Goal: Use online tool/utility: Utilize a website feature to perform a specific function

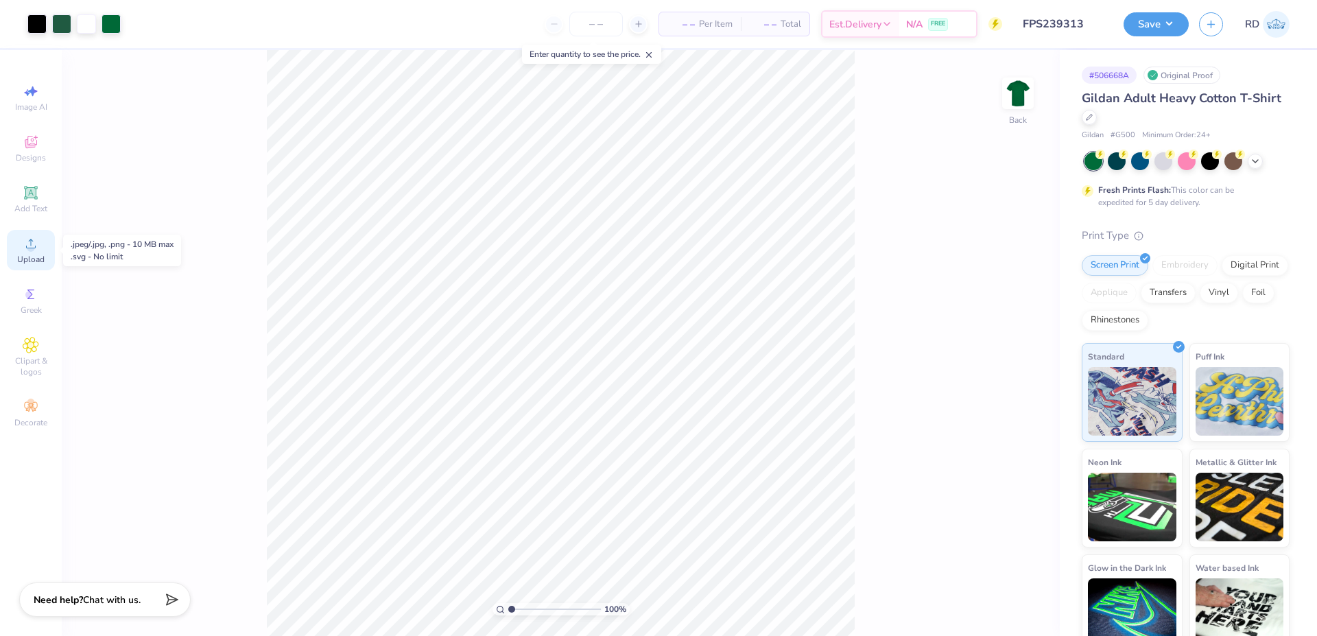
click at [44, 258] on span "Upload" at bounding box center [30, 259] width 27 height 11
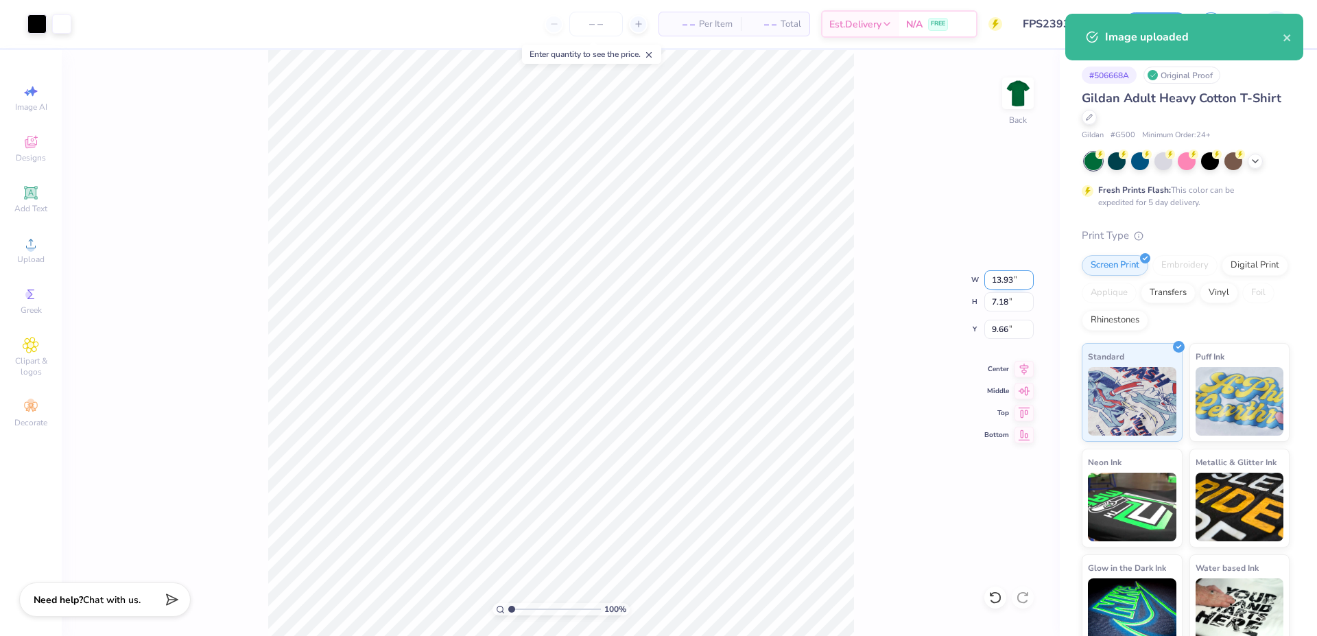
click at [653, 277] on input "13.93" at bounding box center [1008, 279] width 49 height 19
paste input "4.877"
type input "4.88"
type input "2.51"
type input "11.99"
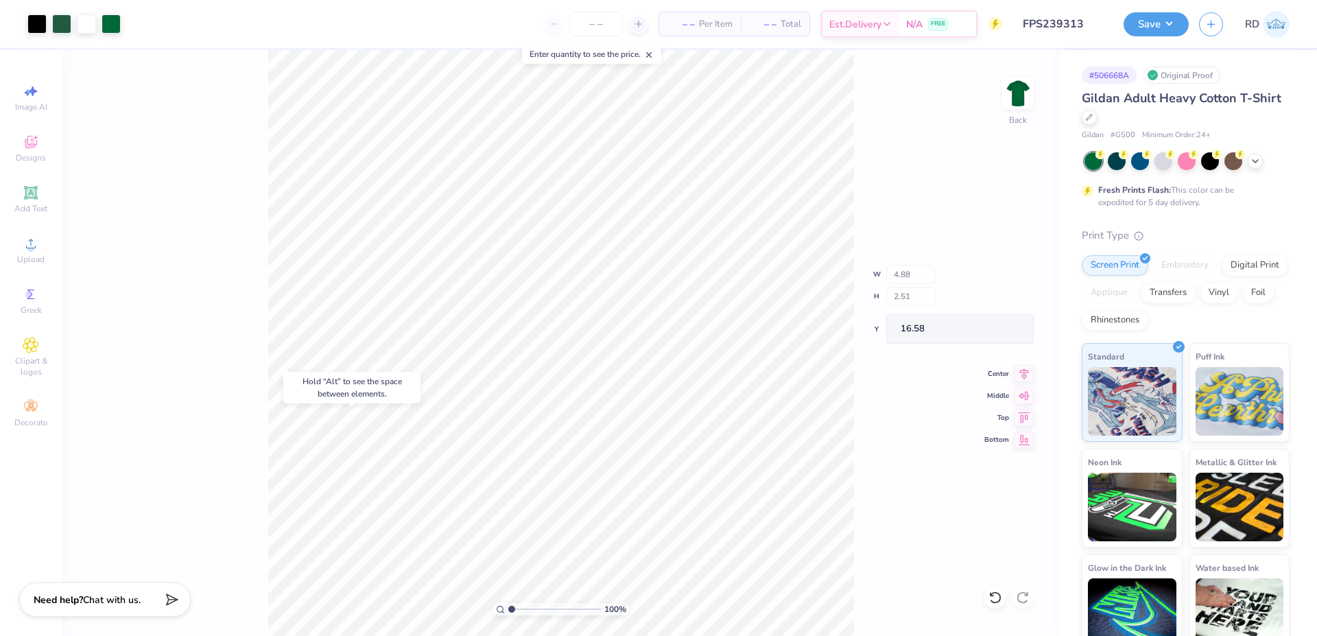
type input "16.58"
click at [653, 282] on input "12.50" at bounding box center [1008, 279] width 49 height 19
type input "12.00"
type input "9.25"
click at [653, 324] on input "3.19" at bounding box center [1008, 329] width 49 height 19
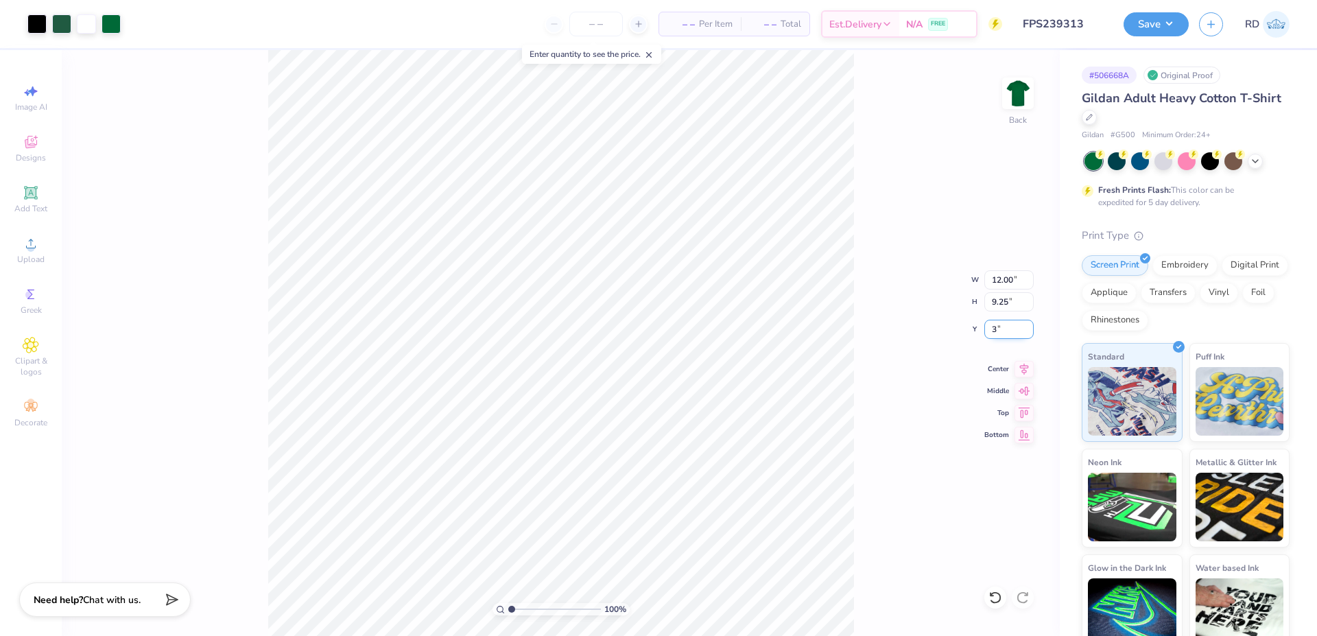
type input "3.00"
drag, startPoint x: 527, startPoint y: 610, endPoint x: 516, endPoint y: 608, distance: 11.1
type input "1.56"
click at [516, 568] on input "range" at bounding box center [554, 609] width 93 height 12
type input "4.00"
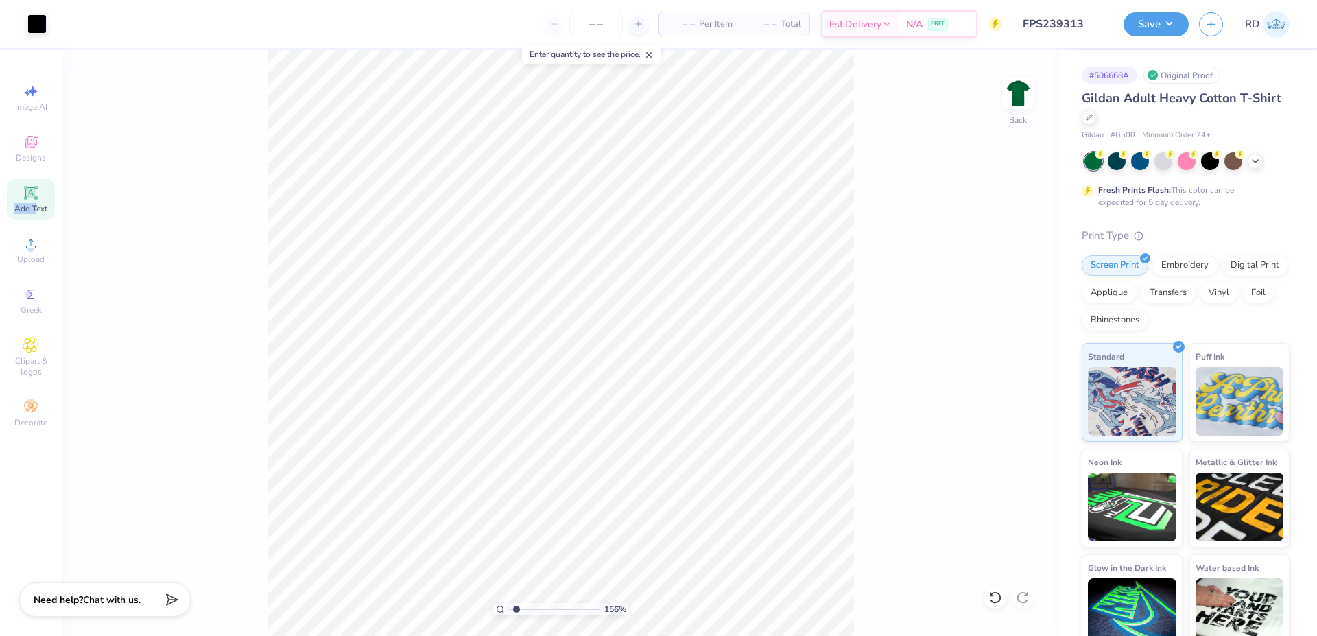
click at [35, 202] on div "Add Text" at bounding box center [31, 199] width 48 height 40
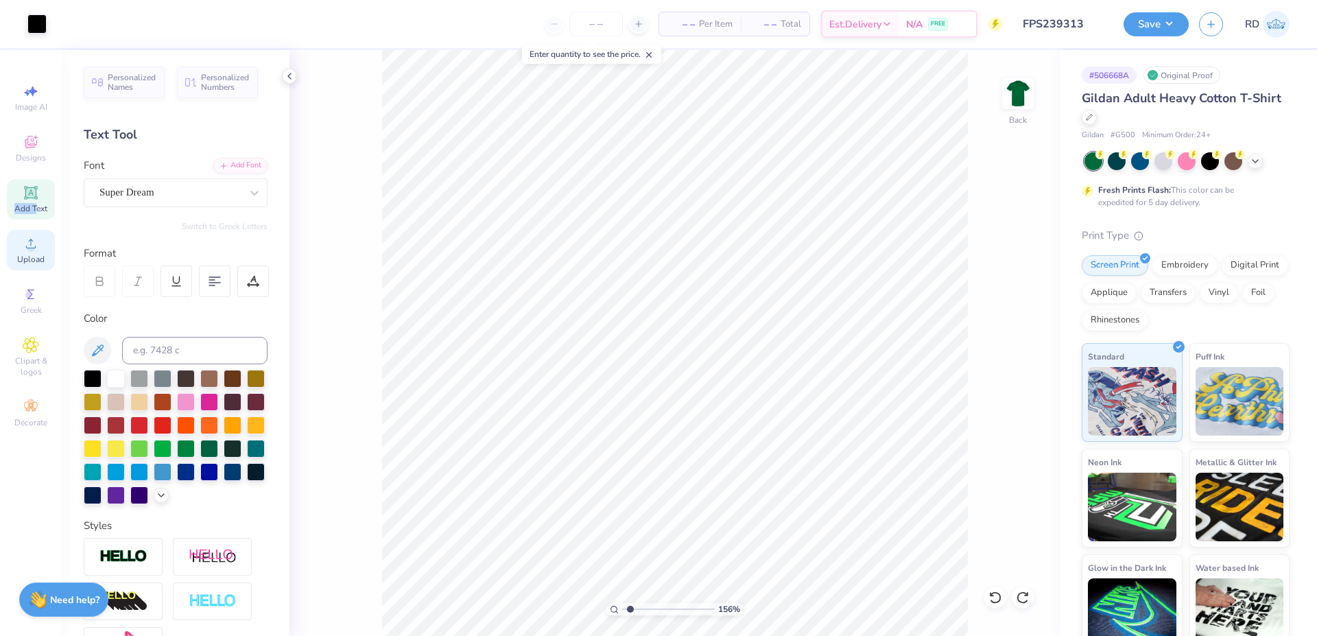
click at [21, 242] on div "Upload" at bounding box center [31, 250] width 48 height 40
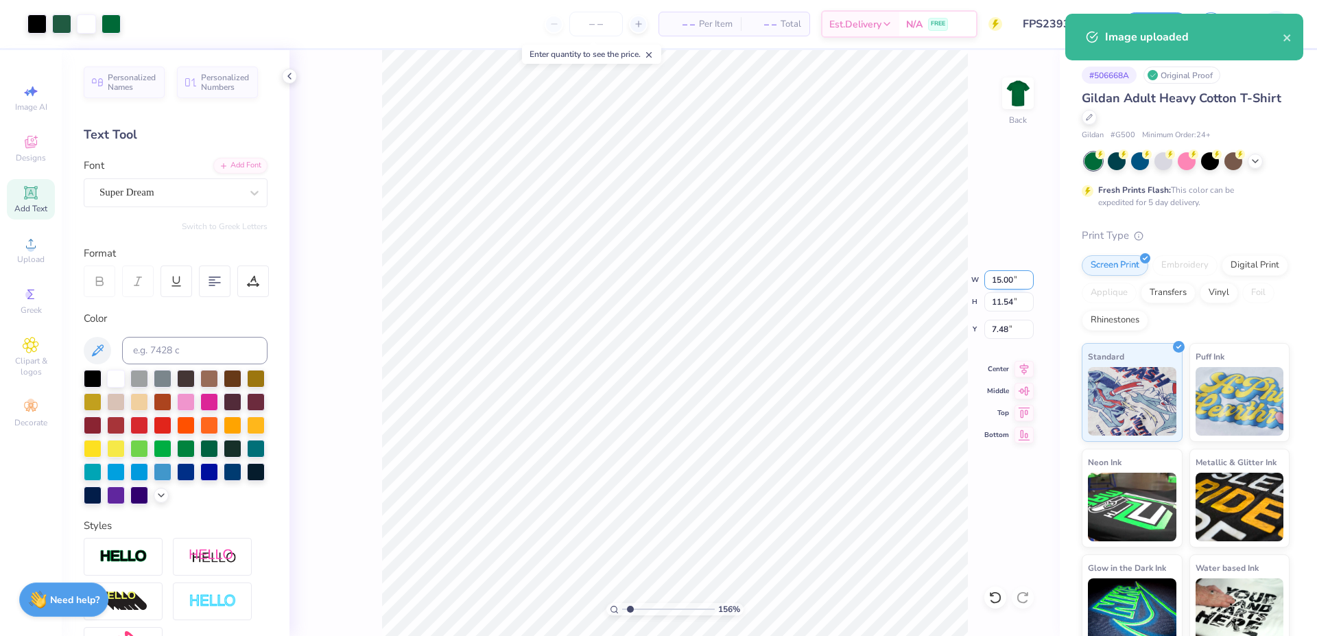
click at [653, 275] on input "15.00" at bounding box center [1008, 279] width 49 height 19
type input "12.00"
type input "9.24"
type input "8.63"
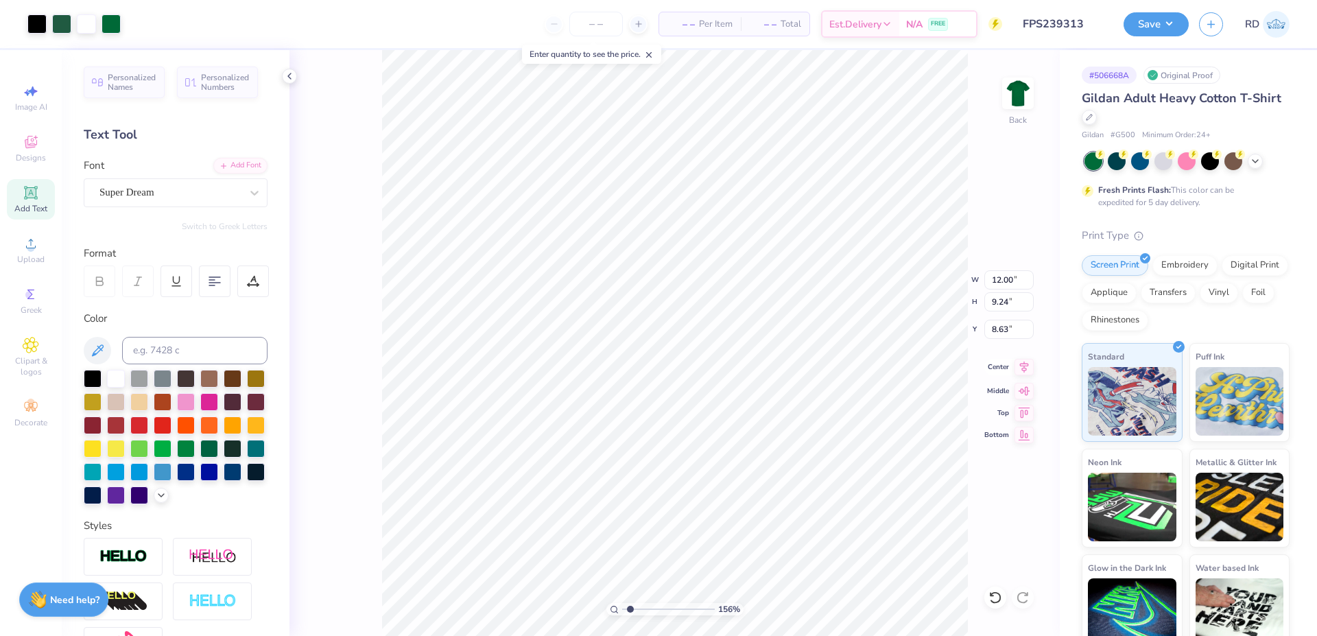
click at [653, 370] on icon at bounding box center [1024, 367] width 9 height 12
click at [653, 338] on div "156 % Back W 12.00 12.00 " H 9.24 9.24 " Y 8.63 8.63 " Center Middle Top Bottom" at bounding box center [674, 343] width 770 height 586
click at [653, 333] on div "156 % Back W 12.00 H 9.24 Y 8.63 Center Middle Top Bottom" at bounding box center [674, 343] width 770 height 586
click at [653, 333] on input "8.63" at bounding box center [1008, 329] width 49 height 19
type input "3.00"
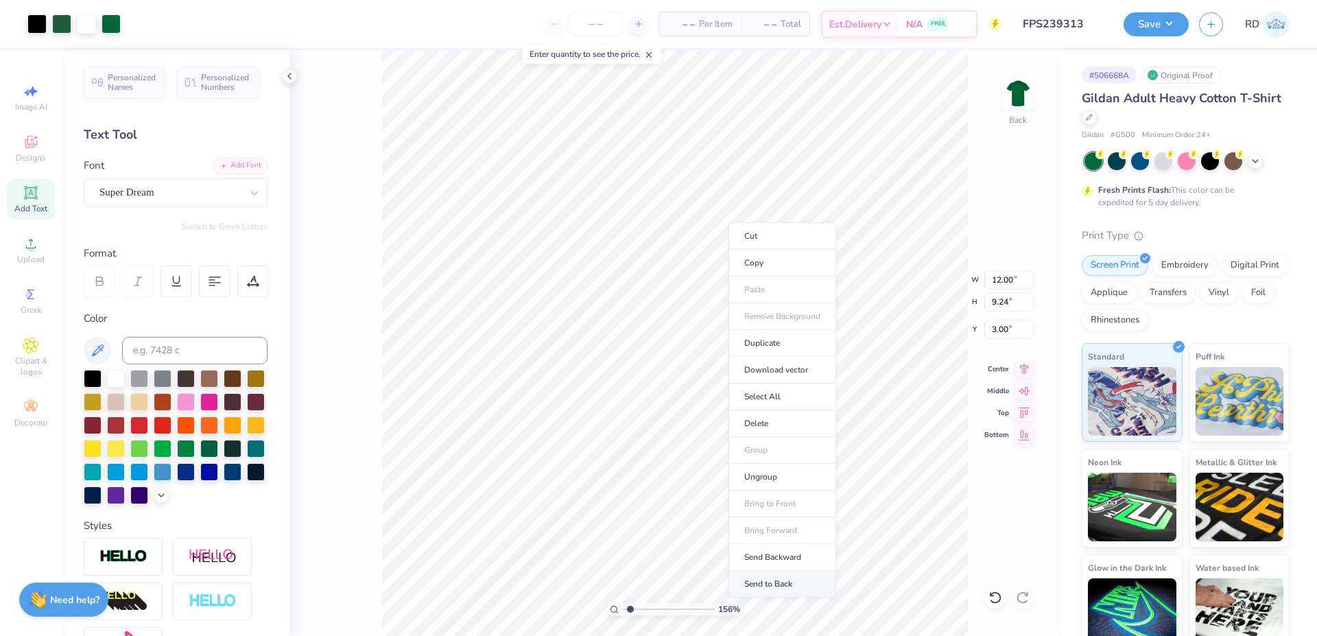
click at [653, 568] on li "Send to Back" at bounding box center [782, 584] width 108 height 27
type input "6.91"
type input "0.83"
type input "11.42"
click at [653, 365] on icon at bounding box center [1023, 367] width 19 height 16
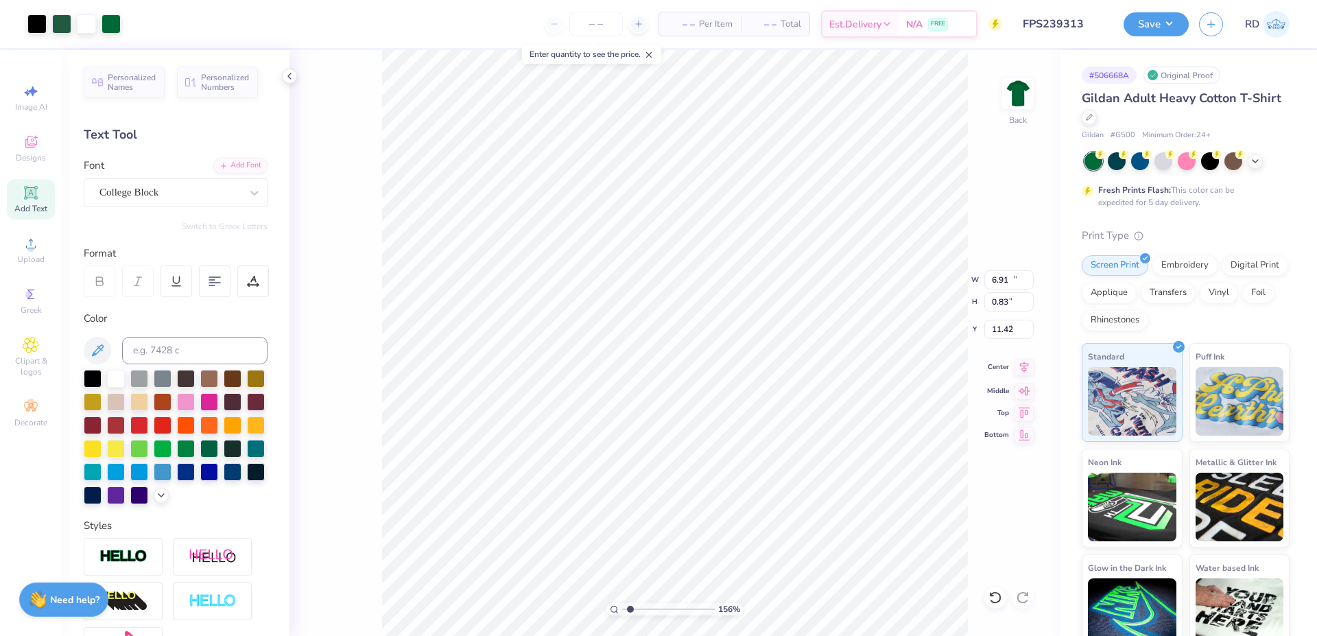
type input "12.00"
type input "9.24"
type input "3.00"
click at [653, 545] on li "Bring to Front" at bounding box center [788, 538] width 108 height 27
drag, startPoint x: 630, startPoint y: 608, endPoint x: 617, endPoint y: 603, distance: 13.7
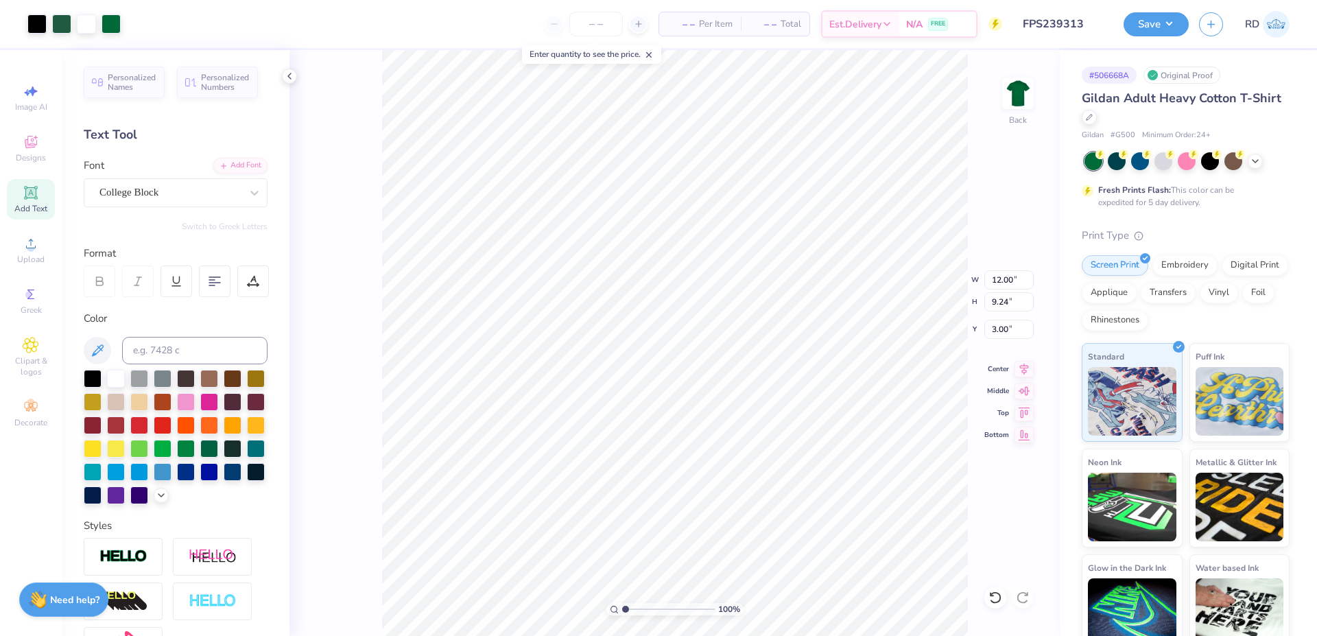
type input "1"
click at [622, 568] on input "range" at bounding box center [668, 609] width 93 height 12
click at [653, 368] on icon at bounding box center [1024, 367] width 9 height 12
click at [653, 289] on div "100 % Back W 12.00 12.00 " H 9.25 9.25 " Y 3.00 3.00 " Center Middle Top Bottom" at bounding box center [674, 343] width 770 height 586
click at [653, 283] on div "100 % Back W 12.00 H 9.25 Y 3.00 Center Middle Top Bottom" at bounding box center [674, 343] width 770 height 586
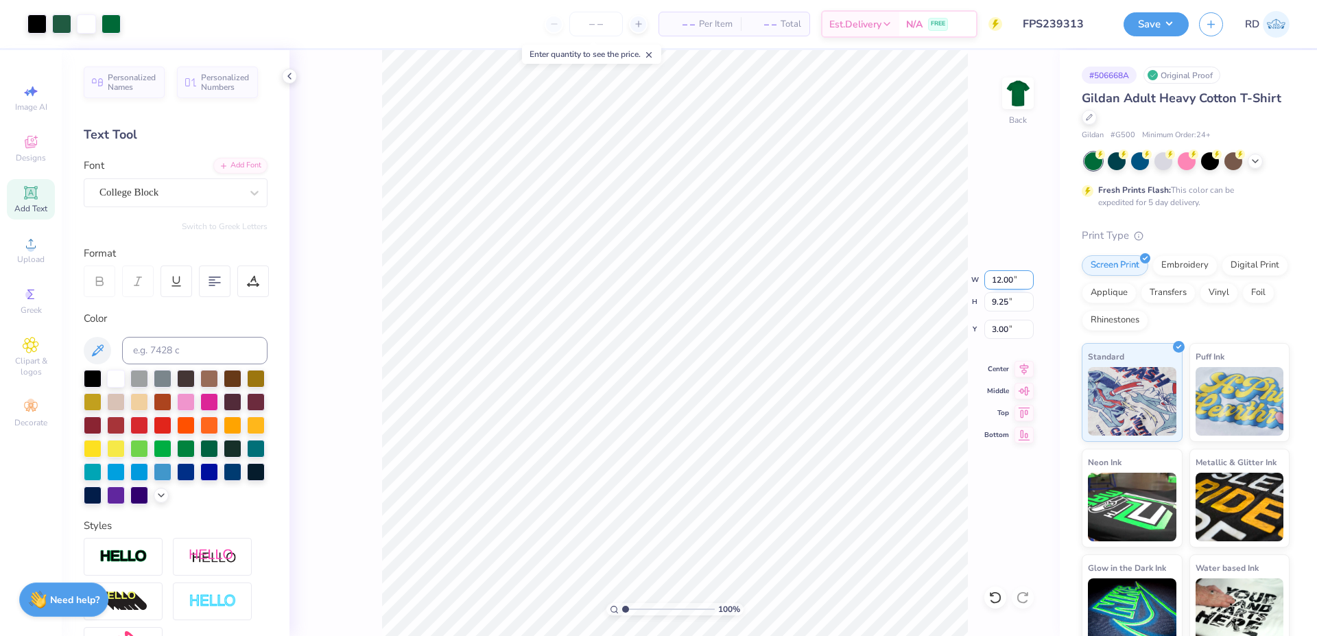
click at [653, 278] on input "12.00" at bounding box center [1008, 279] width 49 height 19
type input "12.50"
type input "9.63"
click at [653, 322] on input "2.81" at bounding box center [1008, 329] width 49 height 19
type input "3.00"
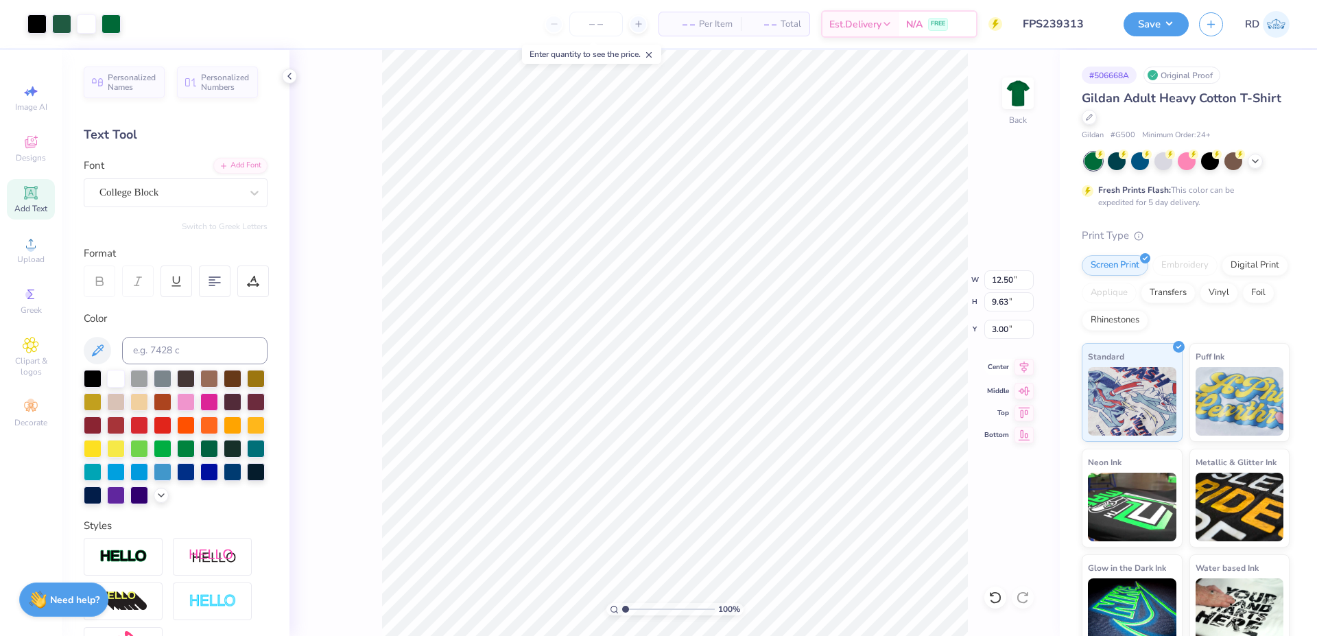
click at [653, 362] on icon at bounding box center [1023, 367] width 19 height 16
click at [653, 29] on button "Save" at bounding box center [1155, 22] width 65 height 24
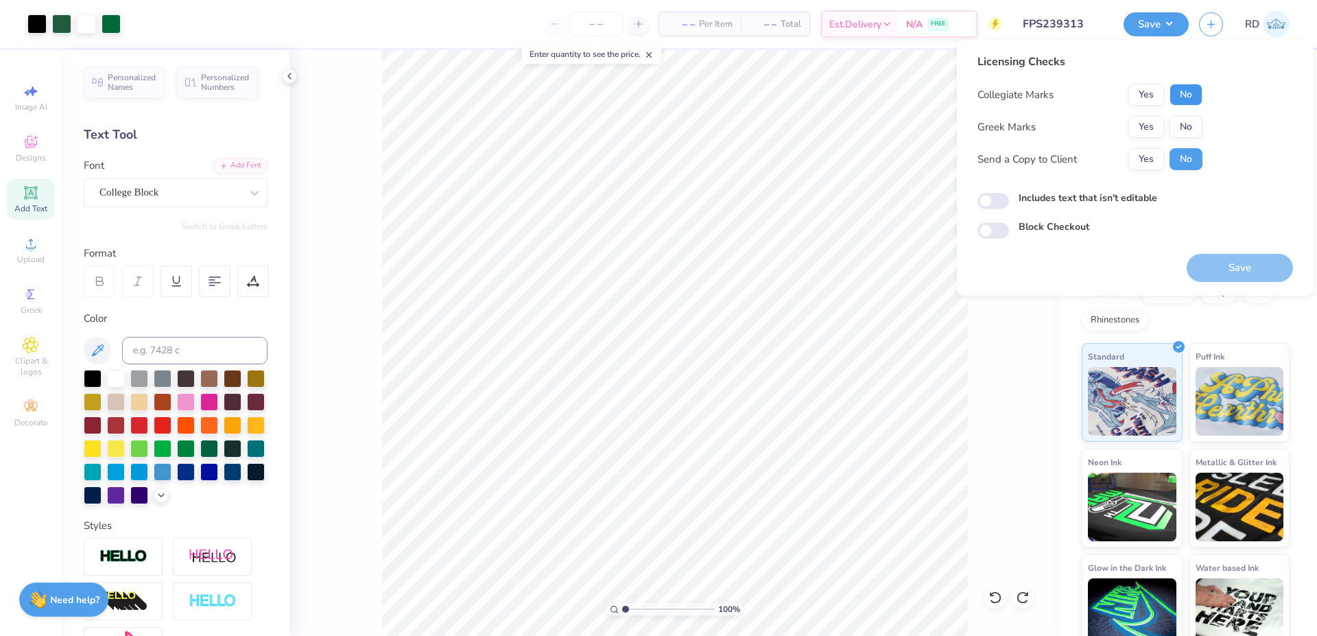
click at [653, 90] on button "No" at bounding box center [1185, 95] width 33 height 22
click at [653, 276] on div "Save" at bounding box center [1239, 268] width 106 height 28
click at [653, 111] on div "Collegiate Marks Yes No Greek Marks Yes No Send a Copy to Client Yes No" at bounding box center [1089, 127] width 225 height 86
click at [653, 123] on button "No" at bounding box center [1185, 127] width 33 height 22
click at [653, 263] on button "Save" at bounding box center [1239, 268] width 106 height 28
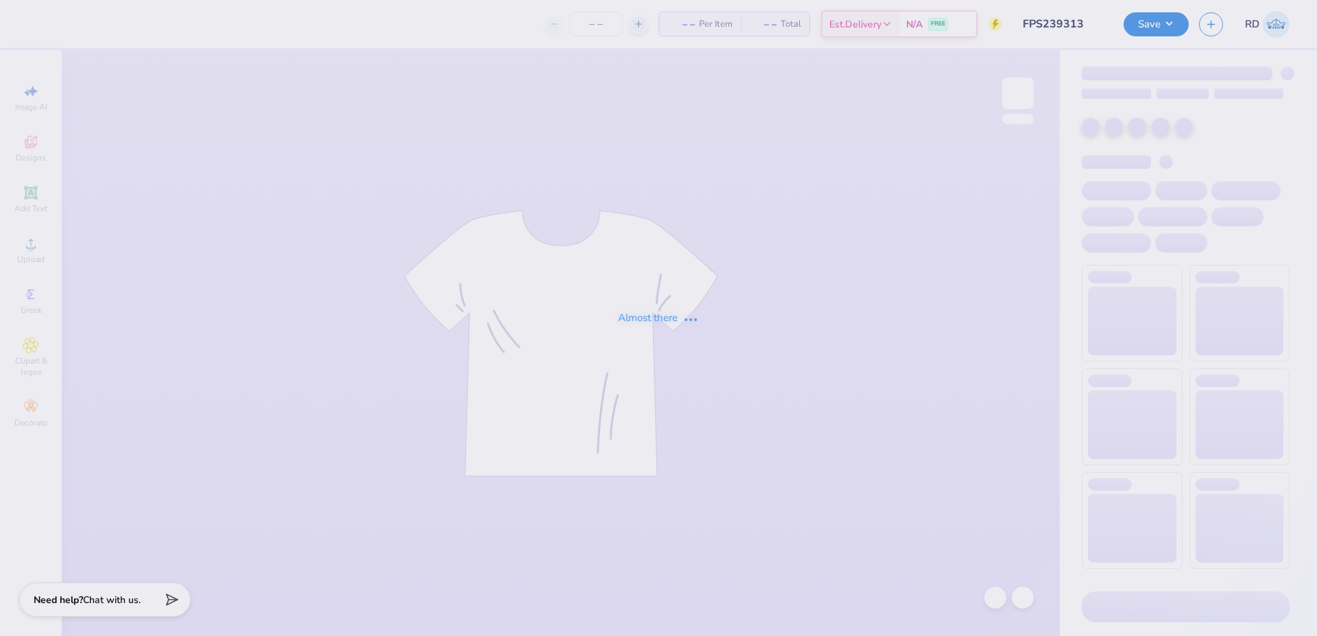
type input "FPS239313"
